Goal: Task Accomplishment & Management: Complete application form

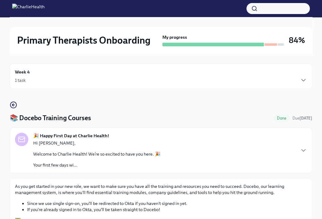
click at [139, 77] on div "1 task" at bounding box center [161, 80] width 292 height 7
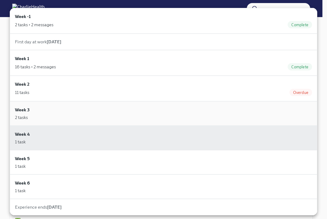
click at [45, 110] on div "Week 3 2 tasks" at bounding box center [163, 113] width 297 height 14
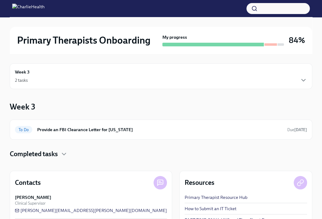
click at [75, 78] on div "2 tasks" at bounding box center [161, 80] width 292 height 7
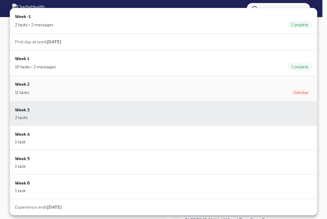
click at [78, 84] on div "Week 2 11 tasks Overdue" at bounding box center [163, 88] width 297 height 15
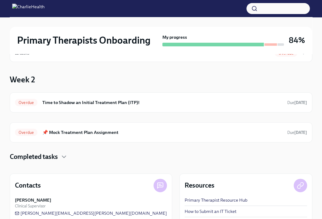
scroll to position [32, 0]
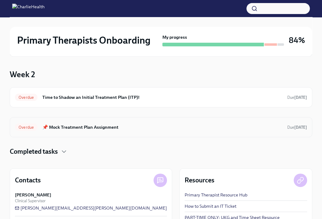
click at [108, 127] on h6 "📌 Mock Treatment Plan Assignment" at bounding box center [162, 127] width 240 height 7
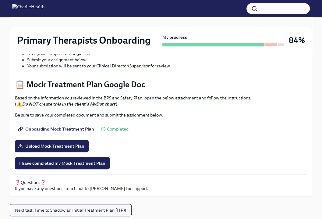
scroll to position [259, 0]
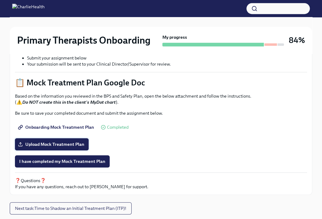
click at [78, 141] on span "Upload Mock Treatment Plan" at bounding box center [51, 144] width 65 height 6
click at [0, 0] on input "Upload Mock Treatment Plan" at bounding box center [0, 0] width 0 height 0
click at [73, 142] on span "Upload Mock Treatment Plan" at bounding box center [51, 144] width 65 height 6
click at [0, 0] on input "Upload Mock Treatment Plan" at bounding box center [0, 0] width 0 height 0
click at [88, 161] on span "I have completed my Mock Treatment Plan" at bounding box center [62, 161] width 86 height 6
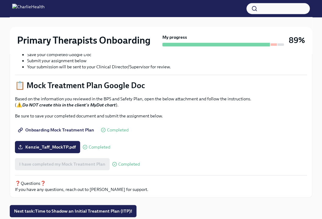
scroll to position [276, 0]
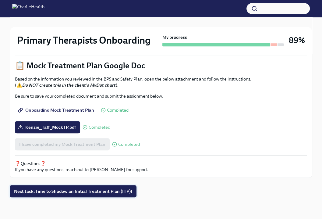
click at [76, 192] on span "Next task : Time to Shadow an Initial Treatment Plan (ITP)!" at bounding box center [73, 191] width 118 height 6
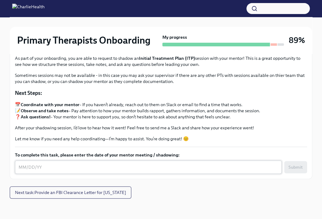
scroll to position [89, 0]
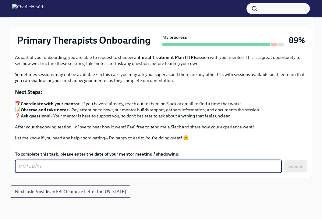
click at [68, 165] on textarea "To complete this task, please enter the date of your mentor meeting / shadowing:" at bounding box center [149, 166] width 260 height 7
type textarea "[DATE]"
click at [294, 166] on span "Submit" at bounding box center [296, 166] width 14 height 6
